Goal: Find specific page/section: Locate a particular part of the current website

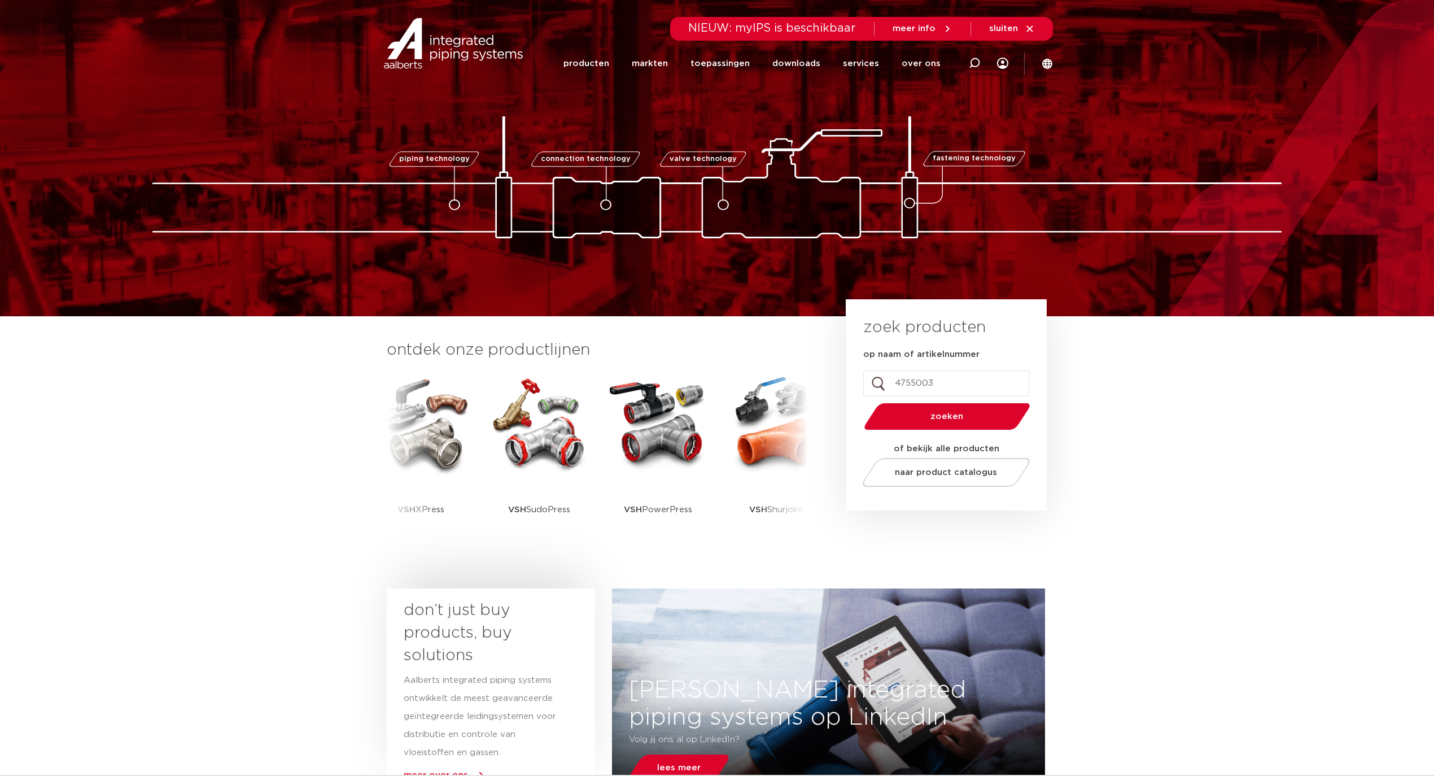
type input "4755003"
click at [860, 402] on button "zoeken" at bounding box center [947, 416] width 175 height 29
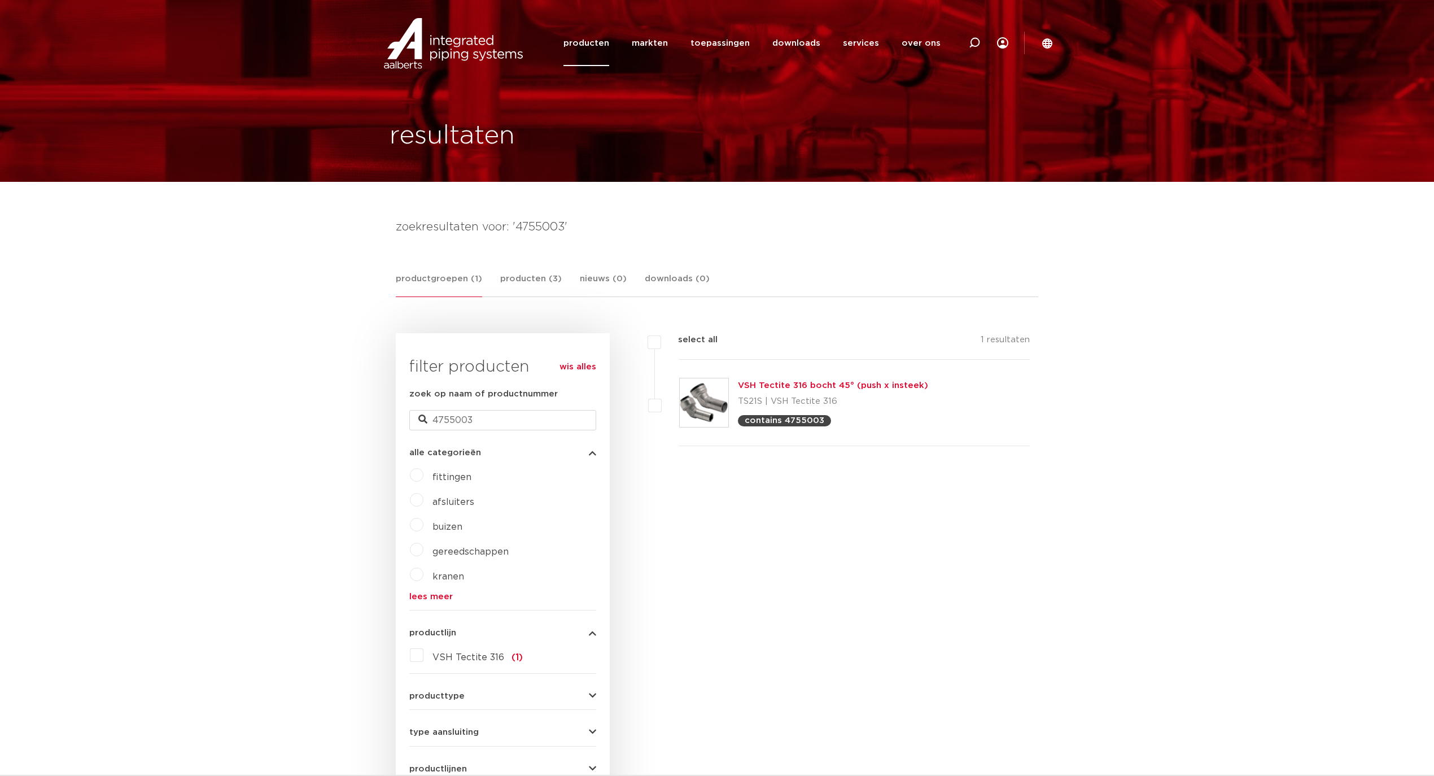
click at [759, 387] on link "VSH Tectite 316 bocht 45° (push x insteek)" at bounding box center [833, 385] width 190 height 8
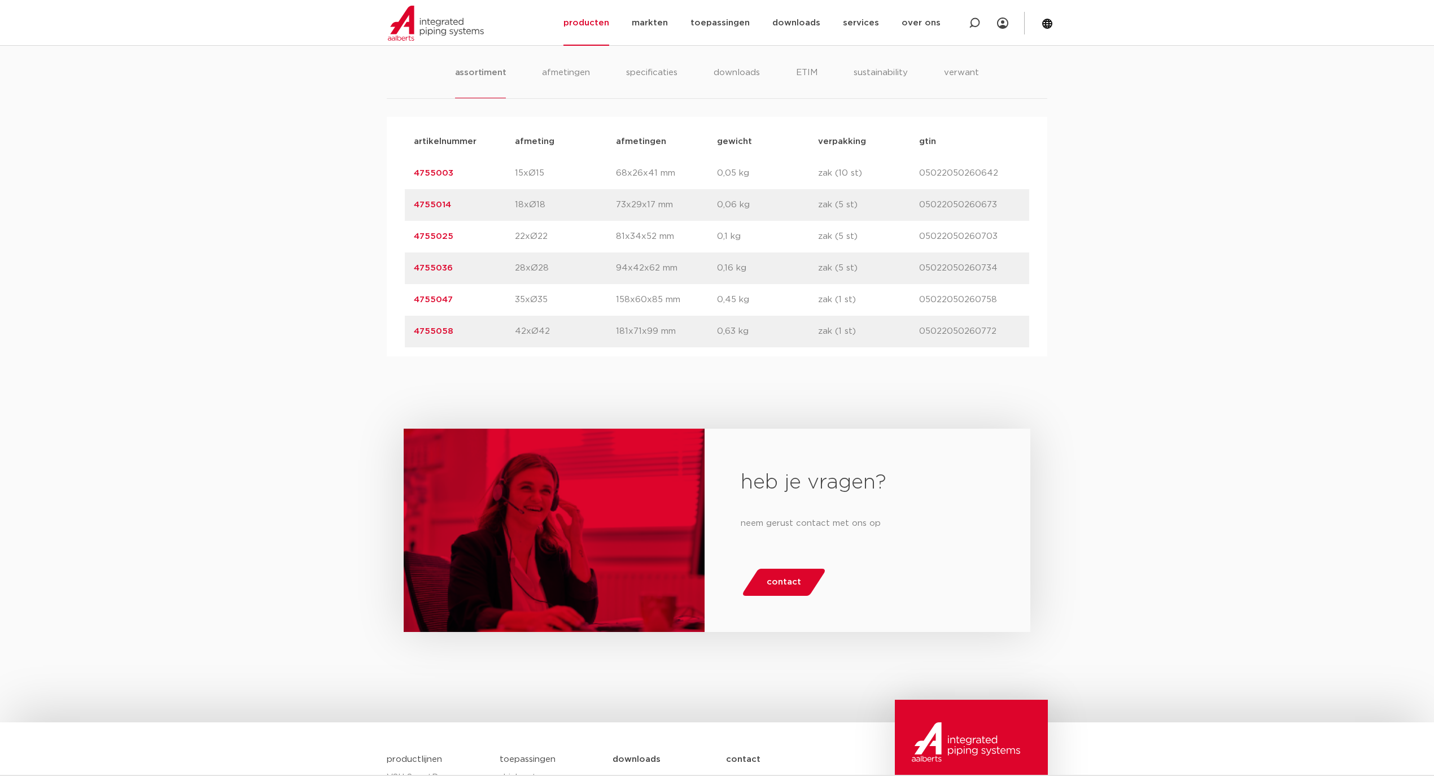
scroll to position [752, 0]
